Goal: Check status

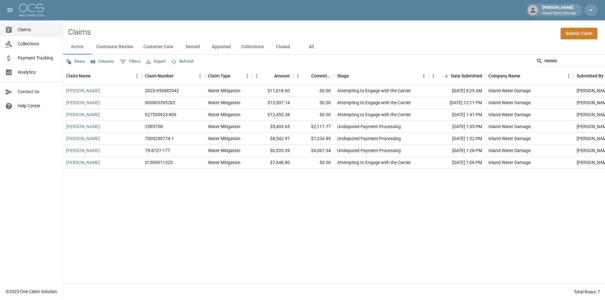
click at [187, 47] on button "Denied" at bounding box center [192, 46] width 28 height 15
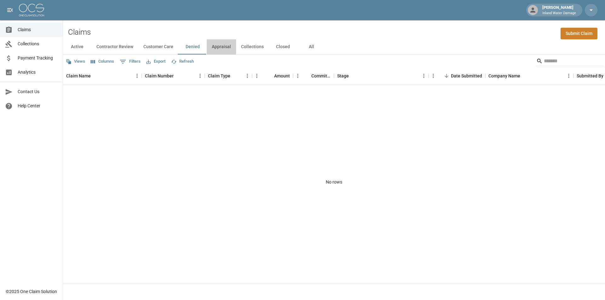
click at [221, 47] on button "Appraisal" at bounding box center [221, 46] width 29 height 15
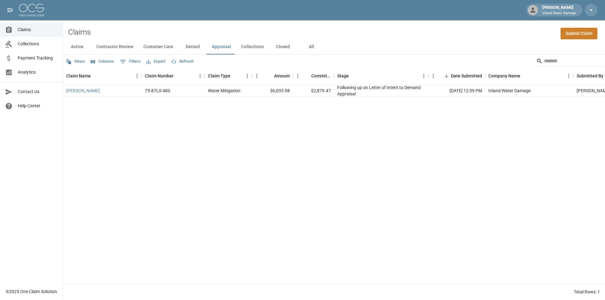
click at [244, 49] on button "Collections" at bounding box center [252, 46] width 33 height 15
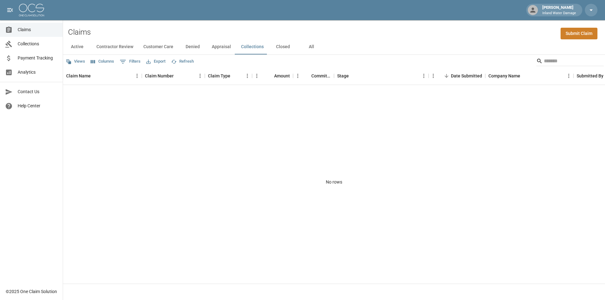
click at [282, 49] on button "Closed" at bounding box center [283, 46] width 28 height 15
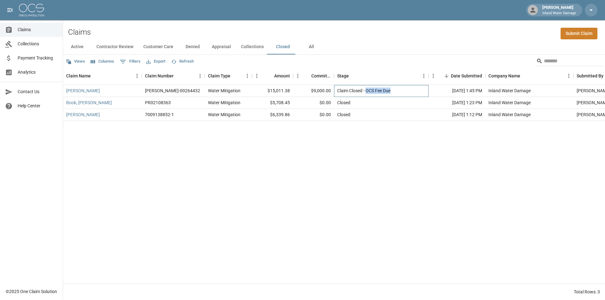
drag, startPoint x: 393, startPoint y: 92, endPoint x: 367, endPoint y: 94, distance: 25.6
click at [367, 94] on div "Claim Closed - OCS Fee Due" at bounding box center [381, 91] width 95 height 12
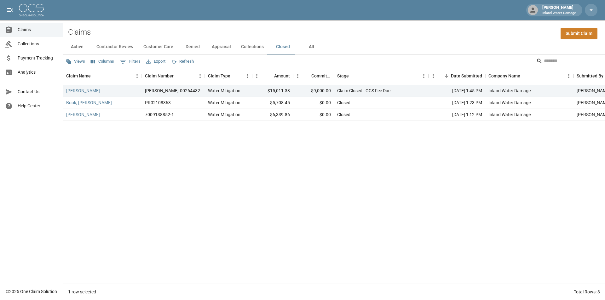
click at [400, 52] on div "Active Contractor Review Customer Care Denied Appraisal Collections Closed All" at bounding box center [334, 46] width 542 height 15
drag, startPoint x: 314, startPoint y: 90, endPoint x: 333, endPoint y: 95, distance: 19.7
click at [333, 95] on div "$9,000.00" at bounding box center [313, 91] width 41 height 12
click at [353, 166] on div "[PERSON_NAME]-00264432 Water Mitigation $15,011.38 $9,000.00 Claim Closed - OCS…" at bounding box center [357, 184] width 589 height 199
click at [77, 46] on button "Active" at bounding box center [77, 46] width 28 height 15
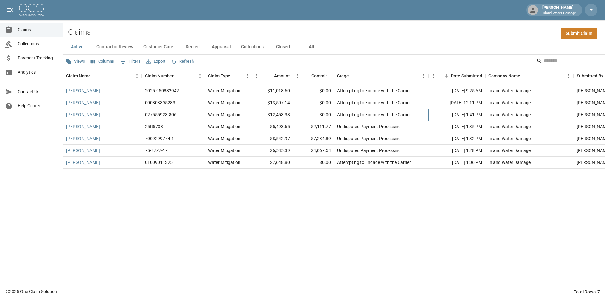
click at [336, 117] on div "Attempting to Engage with the Carrier" at bounding box center [381, 115] width 95 height 12
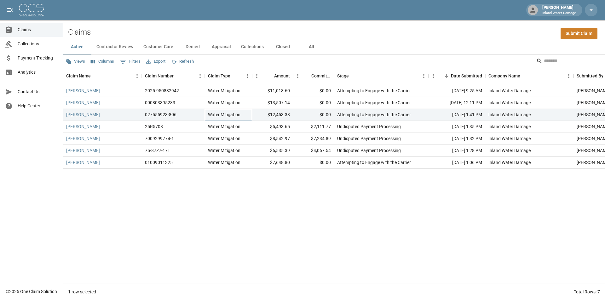
click at [247, 117] on div "Water Mitigation" at bounding box center [228, 115] width 47 height 12
click at [91, 116] on link "[PERSON_NAME]" at bounding box center [83, 115] width 34 height 6
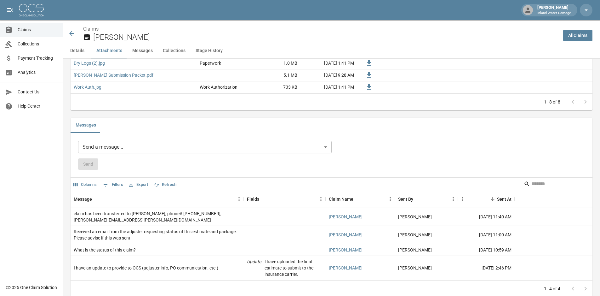
scroll to position [536, 0]
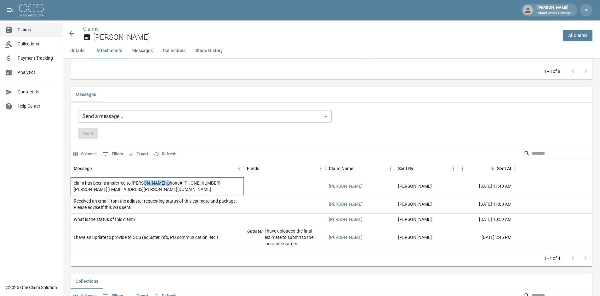
drag, startPoint x: 143, startPoint y: 183, endPoint x: 159, endPoint y: 186, distance: 16.9
click at [159, 186] on div "claim has been transferred to [PERSON_NAME], phone# [PHONE_NUMBER], [PERSON_NAM…" at bounding box center [157, 186] width 167 height 13
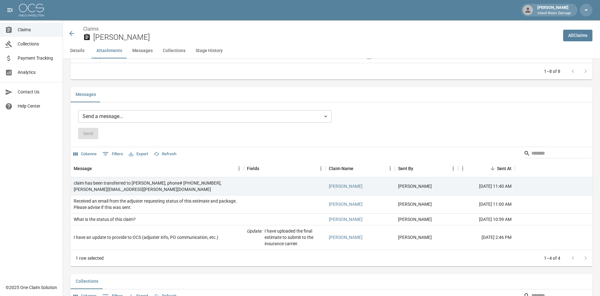
click at [303, 126] on div "Send a message... ​ Send" at bounding box center [205, 124] width 254 height 29
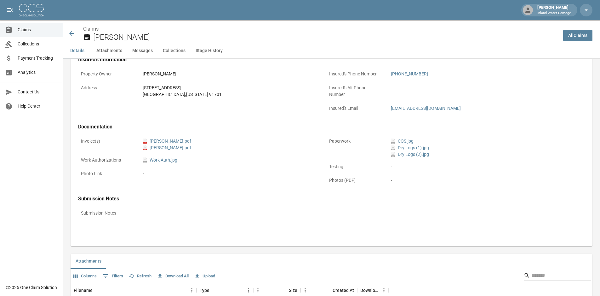
scroll to position [95, 0]
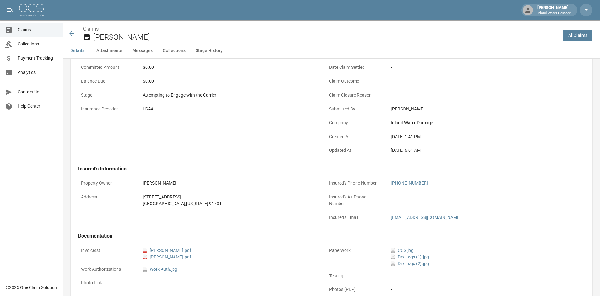
click at [16, 33] on div at bounding box center [11, 30] width 13 height 8
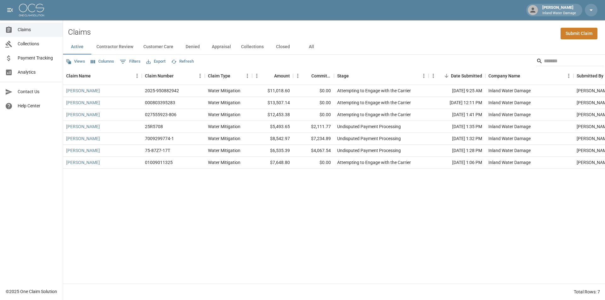
click at [45, 61] on span "Payment Tracking" at bounding box center [38, 58] width 40 height 7
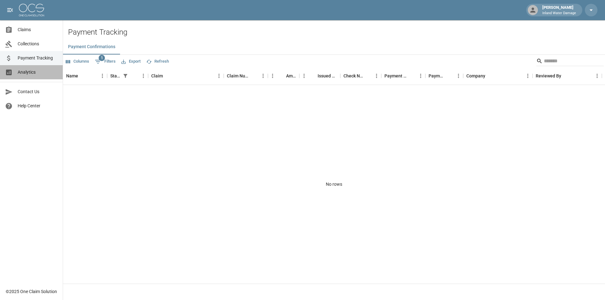
click at [41, 72] on span "Analytics" at bounding box center [38, 72] width 40 height 7
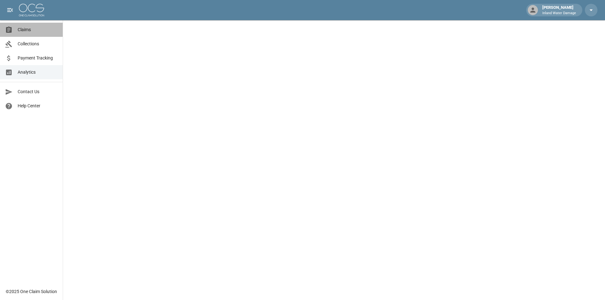
click at [33, 29] on span "Claims" at bounding box center [38, 29] width 40 height 7
